Goal: Find specific page/section: Find specific page/section

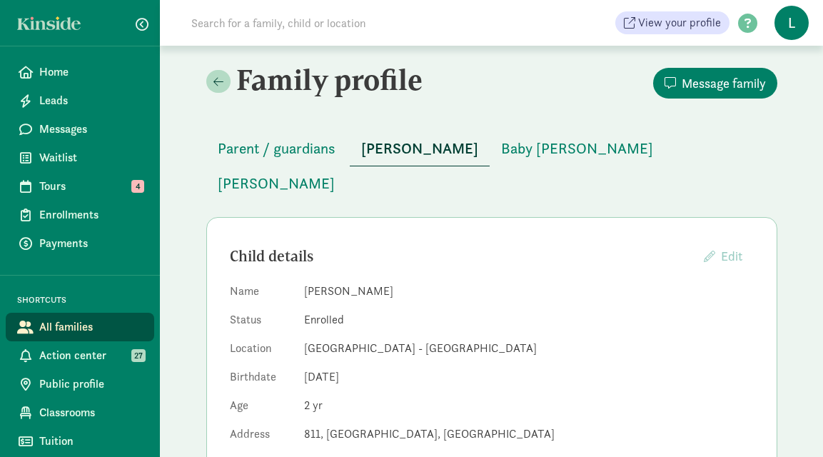
click at [316, 24] on input at bounding box center [383, 23] width 400 height 29
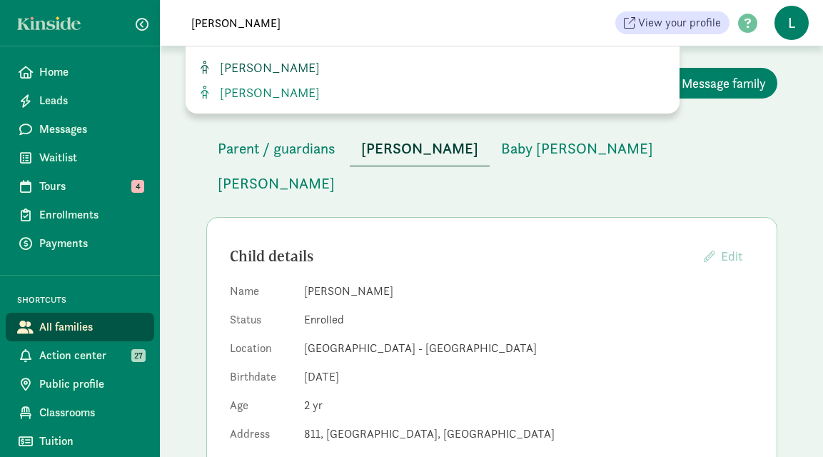
type input "enzo diaz"
click at [262, 74] on span "Enzo Diaz" at bounding box center [267, 67] width 106 height 16
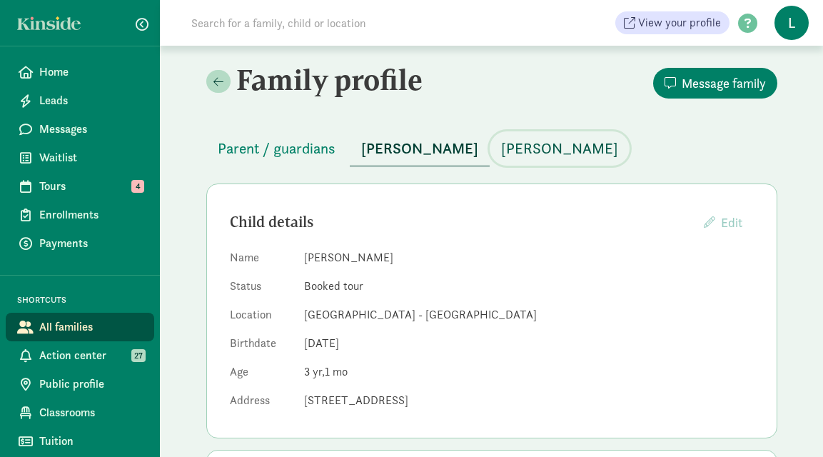
click at [501, 146] on span "Enzo Diaz" at bounding box center [559, 148] width 117 height 23
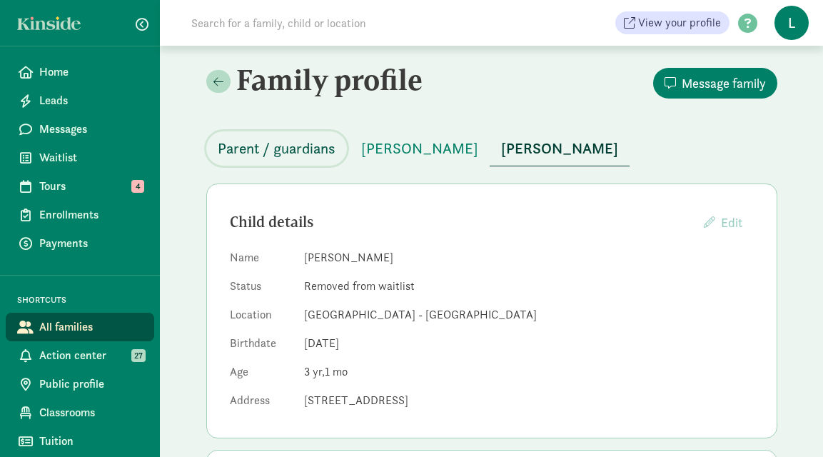
click at [272, 156] on span "Parent / guardians" at bounding box center [277, 148] width 118 height 23
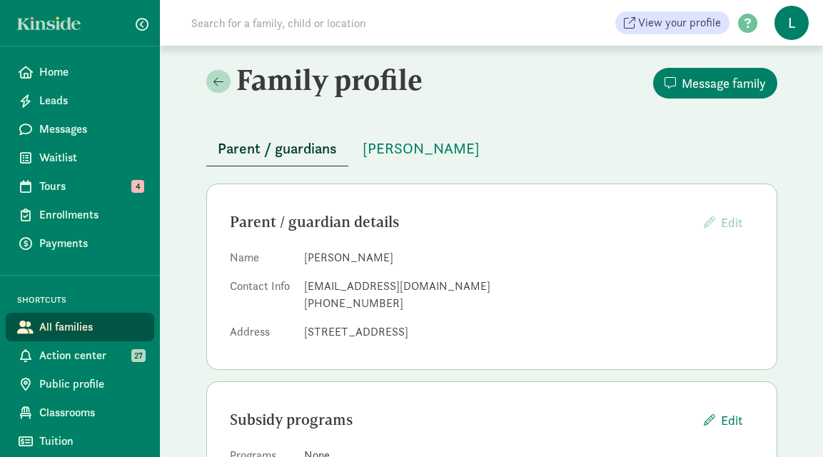
click at [336, 29] on input at bounding box center [383, 23] width 400 height 29
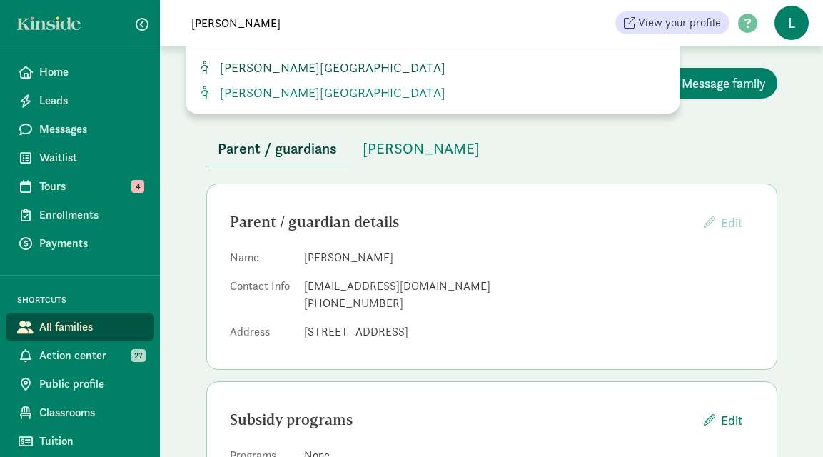
type input "[PERSON_NAME]"
click at [289, 64] on span "[PERSON_NAME][GEOGRAPHIC_DATA]" at bounding box center [329, 67] width 231 height 16
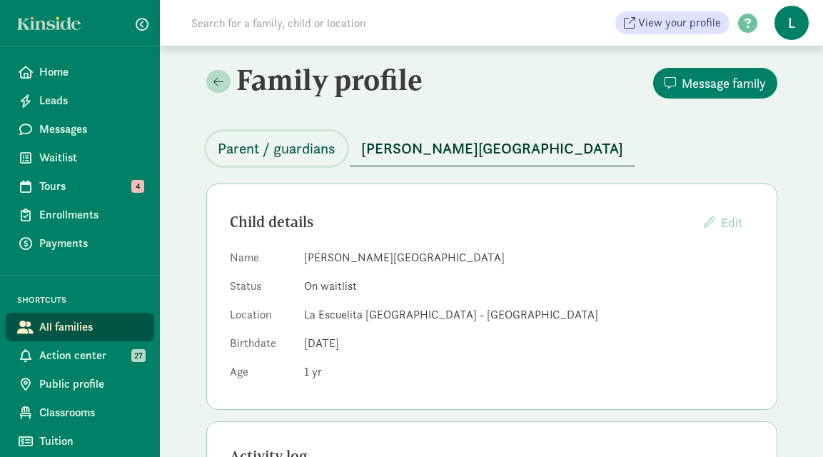
click at [291, 152] on span "Parent / guardians" at bounding box center [277, 148] width 118 height 23
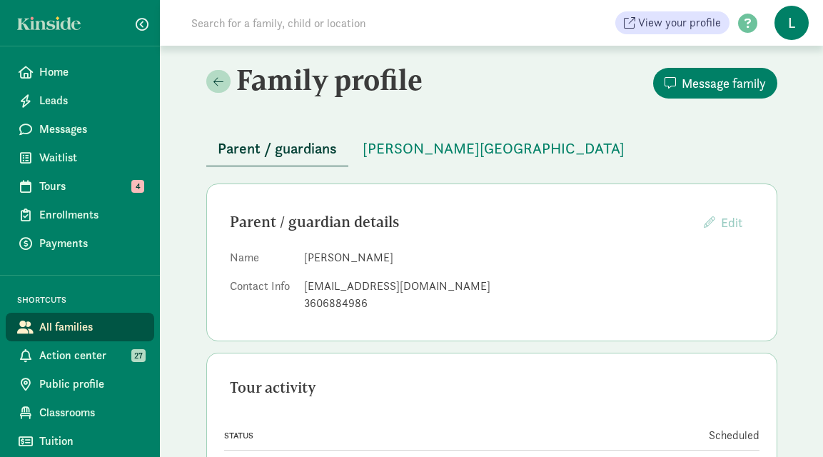
click at [269, 37] on div "View your profile HELP CENTER Welcome to the Kinside Help Center! Click the lin…" at bounding box center [491, 23] width 663 height 46
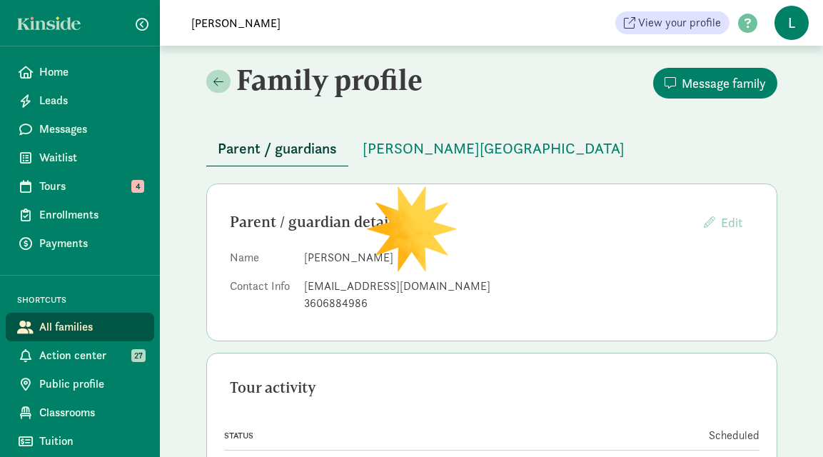
click at [236, 27] on input "celia st" at bounding box center [383, 23] width 400 height 29
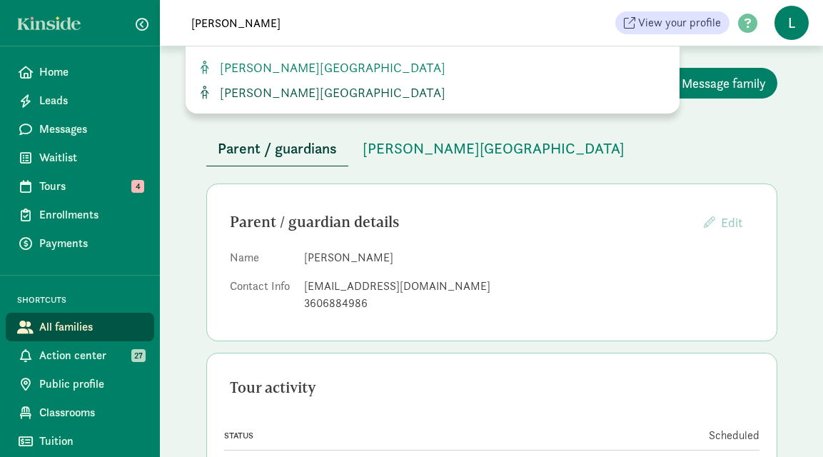
type input "celia st"
click at [243, 89] on span "[PERSON_NAME][GEOGRAPHIC_DATA]" at bounding box center [329, 92] width 231 height 16
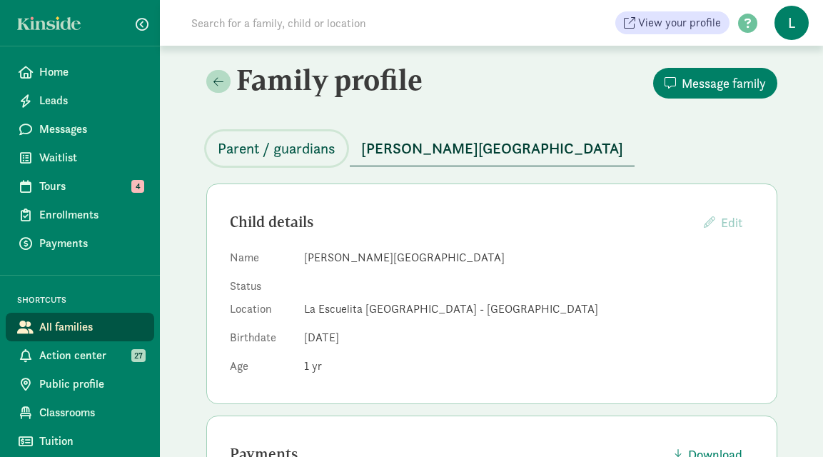
click at [272, 151] on span "Parent / guardians" at bounding box center [277, 148] width 118 height 23
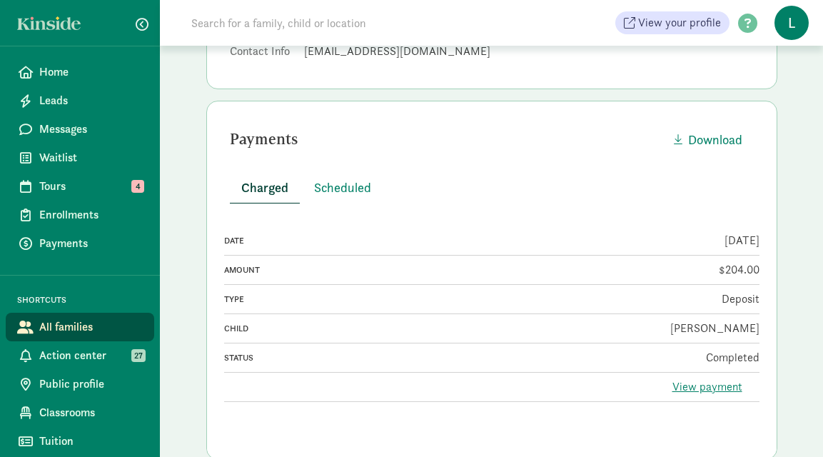
scroll to position [233, 0]
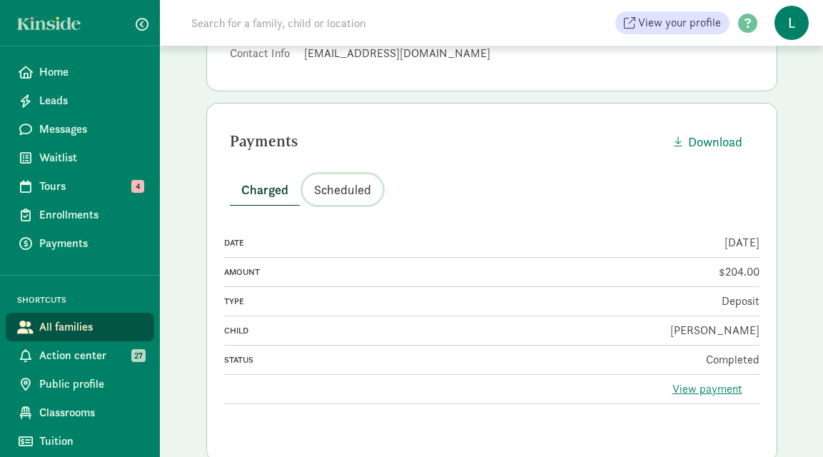
click at [340, 191] on span "Scheduled" at bounding box center [342, 189] width 57 height 19
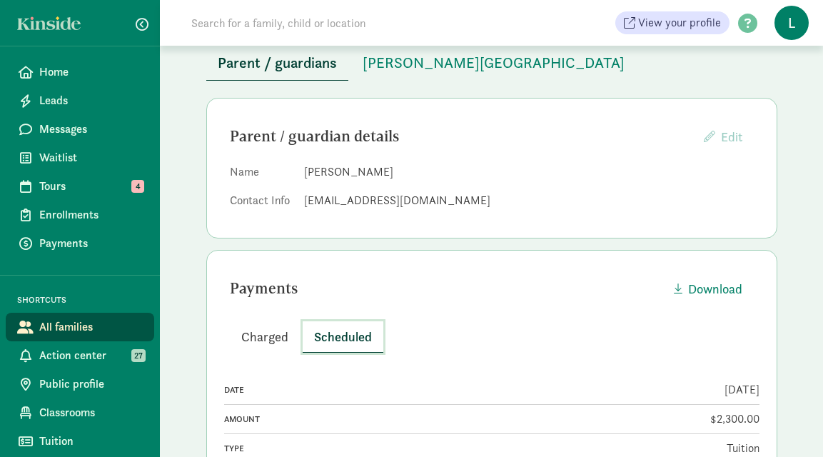
scroll to position [0, 0]
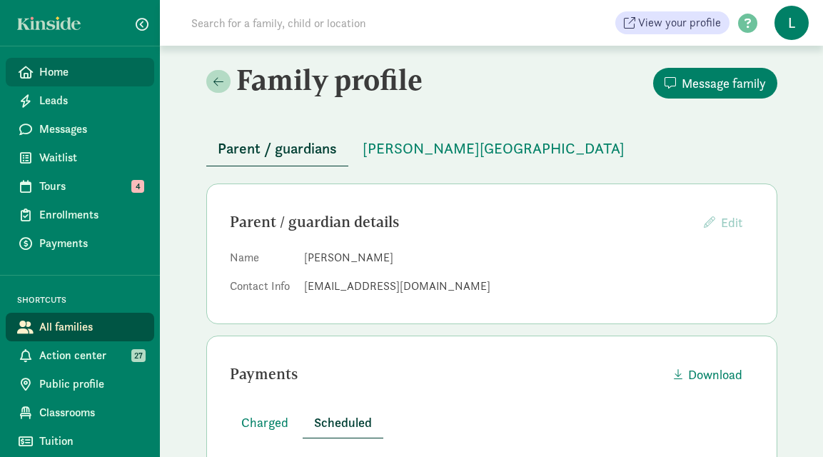
click at [64, 71] on span "Home" at bounding box center [91, 72] width 104 height 17
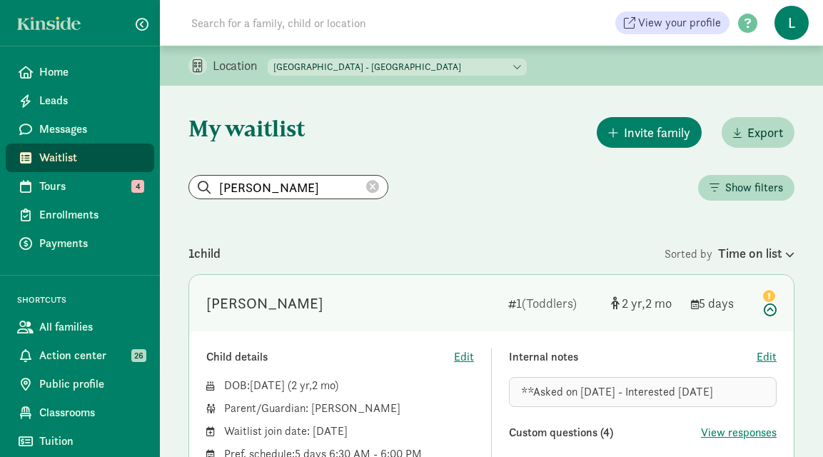
scroll to position [134, 0]
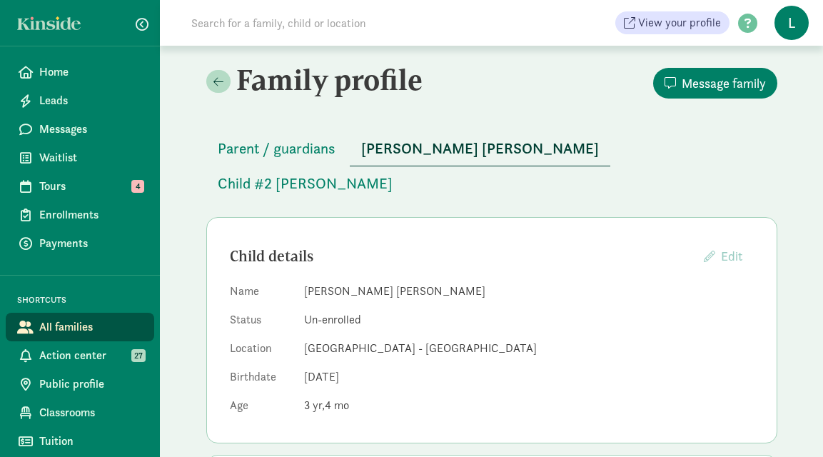
click at [226, 26] on input at bounding box center [383, 23] width 400 height 29
paste input "Jackson Houk"
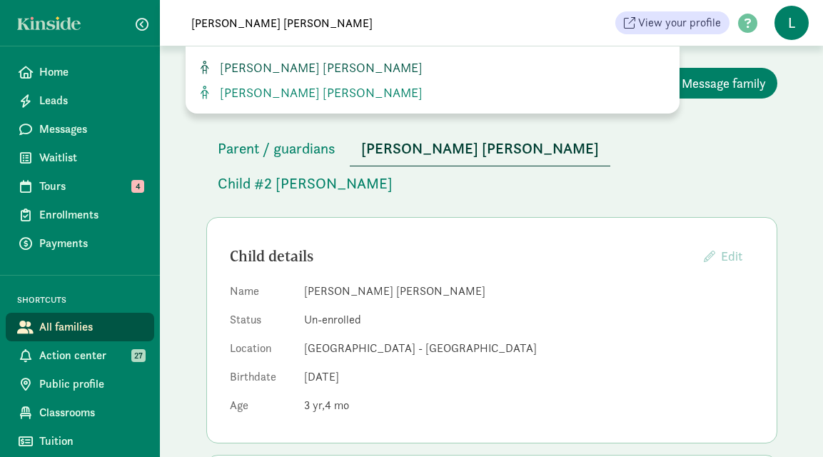
type input "Jackson Houk"
click at [246, 62] on span "Jackson Houk" at bounding box center [318, 67] width 208 height 16
